Goal: Task Accomplishment & Management: Manage account settings

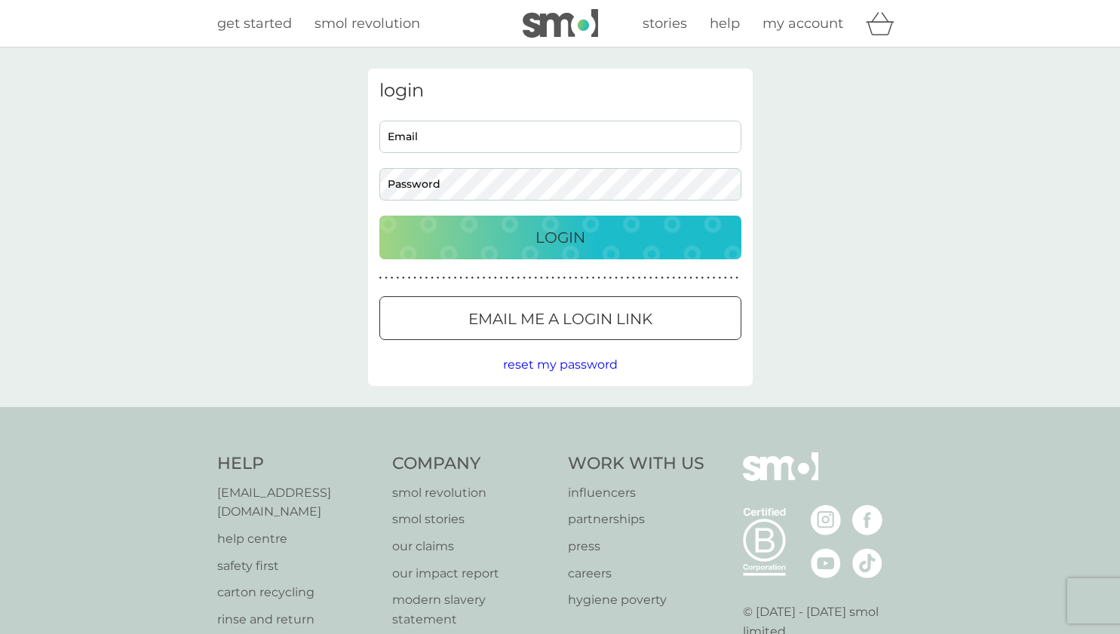
click at [472, 151] on input "Email" at bounding box center [560, 137] width 362 height 32
type input "abetolley1@gmail.com"
click at [547, 347] on div "login abetolley1@gmail.com Email Password Login ● ● ● ● ● ● ● ● ● ● ● ● ● ● ● ●…" at bounding box center [560, 227] width 385 height 317
click at [548, 363] on span "reset my password" at bounding box center [560, 364] width 115 height 14
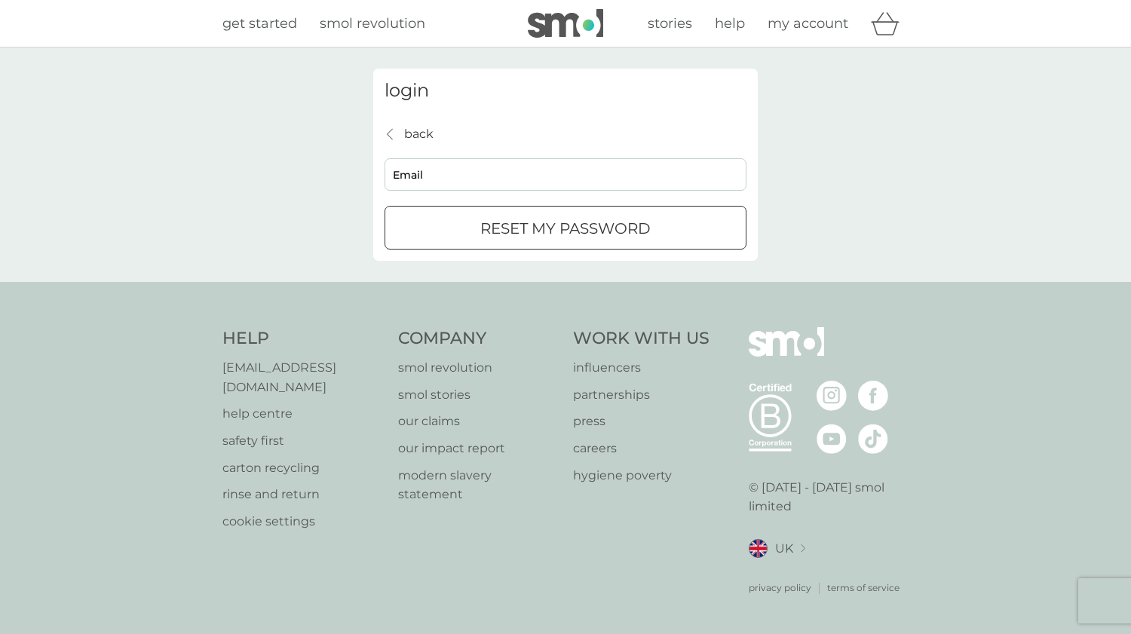
click at [458, 166] on input "Email" at bounding box center [566, 174] width 362 height 32
type input "abetolley1@gmail.com"
click at [458, 205] on div "back back abetolley1@gmail.com Email reset my password" at bounding box center [566, 187] width 362 height 126
click at [459, 229] on div "reset my password" at bounding box center [565, 228] width 360 height 24
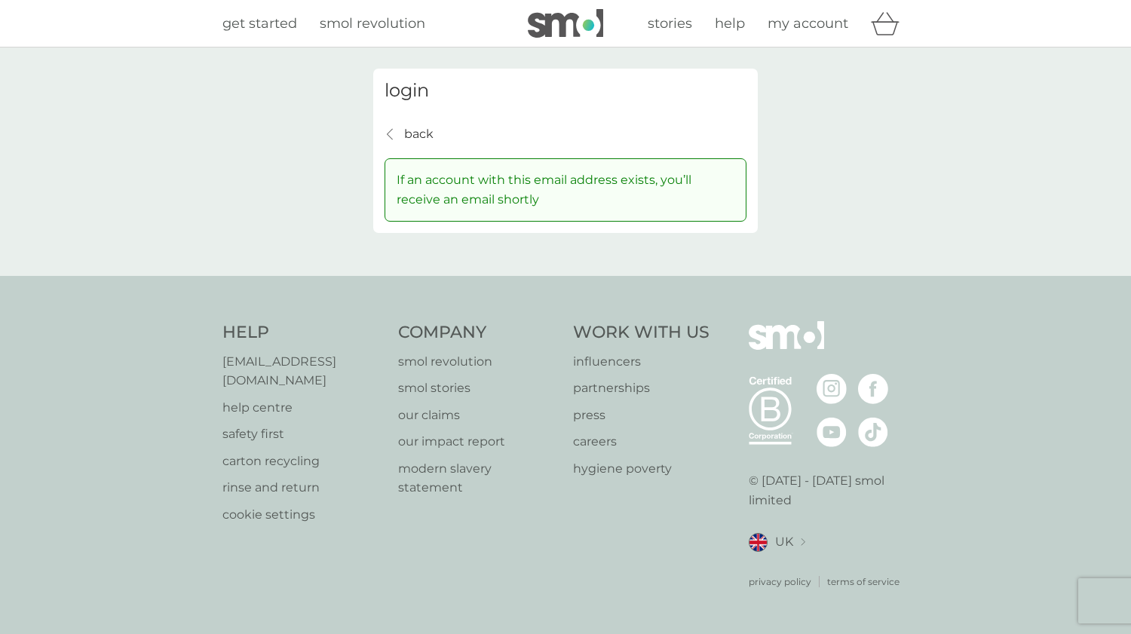
click at [413, 140] on p "back" at bounding box center [418, 134] width 29 height 20
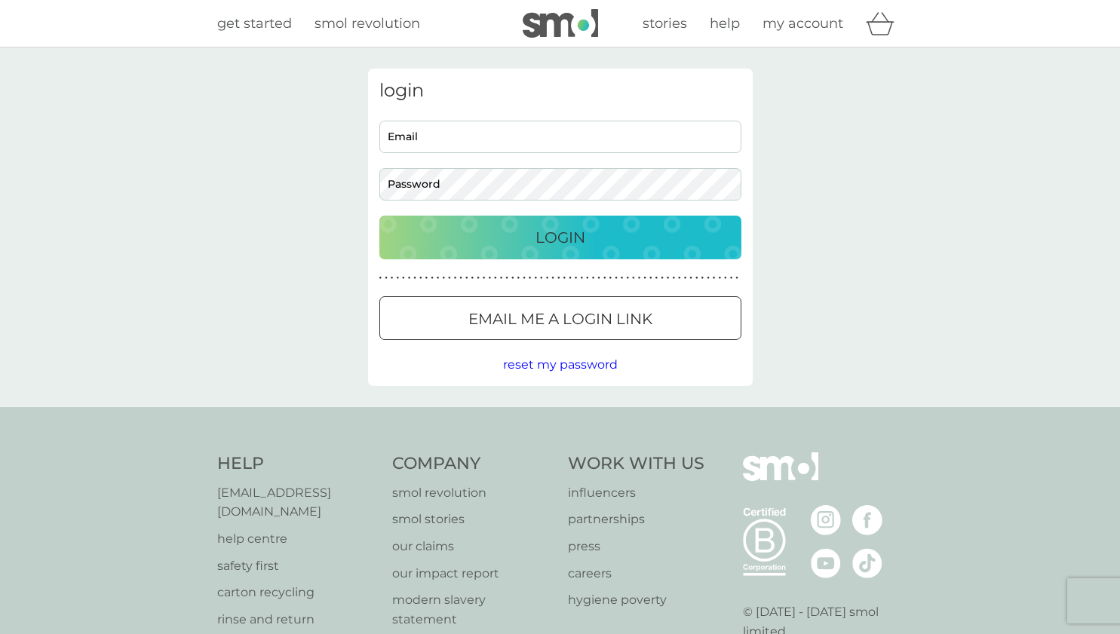
click at [403, 123] on input "Email" at bounding box center [560, 137] width 362 height 32
type input "abetolley1@gmail.com"
click at [422, 205] on div "login abetolley1@gmail.com Email Password Login ● ● ● ● ● ● ● ● ● ● ● ● ● ● ● ●…" at bounding box center [560, 227] width 385 height 317
click at [423, 201] on div "login abetolley1@gmail.com Email Password Login ● ● ● ● ● ● ● ● ● ● ● ● ● ● ● ●…" at bounding box center [560, 227] width 385 height 317
click at [542, 236] on p "Login" at bounding box center [560, 237] width 50 height 24
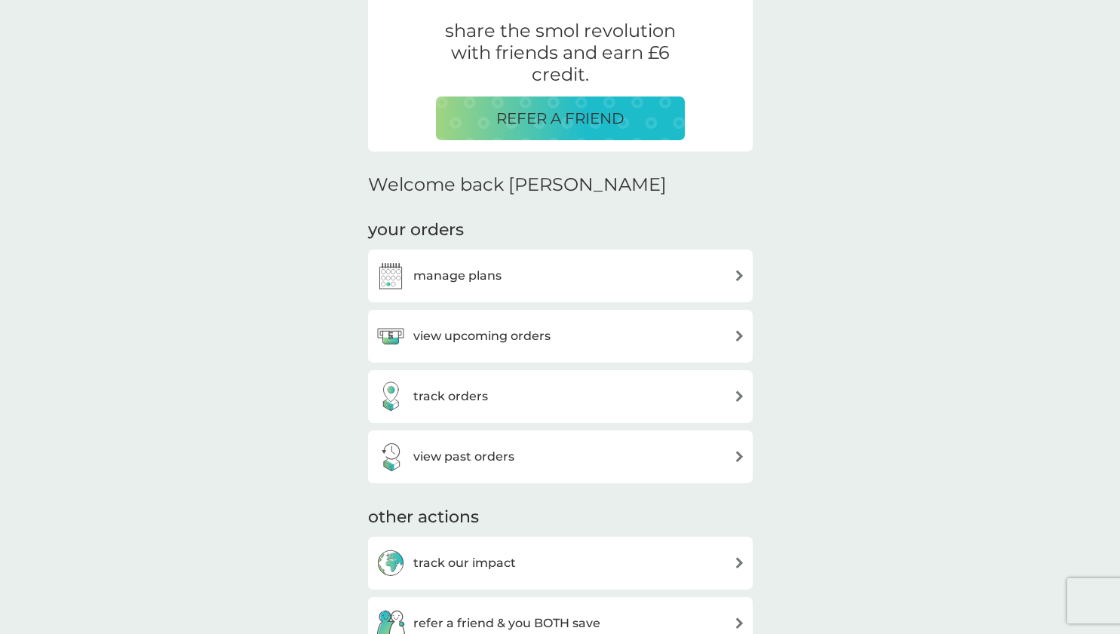
scroll to position [292, 0]
click at [554, 272] on div "manage plans" at bounding box center [561, 275] width 370 height 30
